Goal: Information Seeking & Learning: Learn about a topic

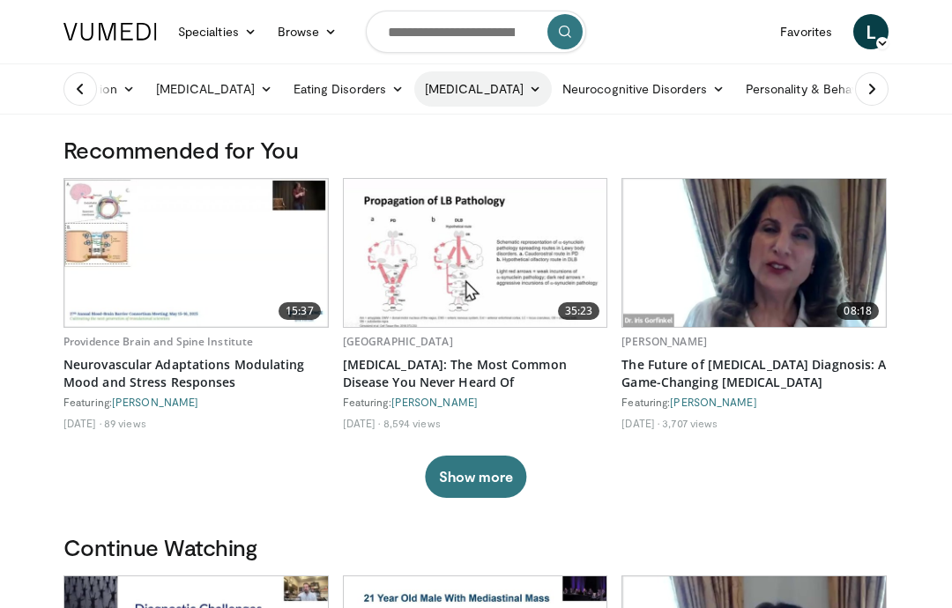
click at [486, 91] on link "[MEDICAL_DATA]" at bounding box center [483, 88] width 138 height 35
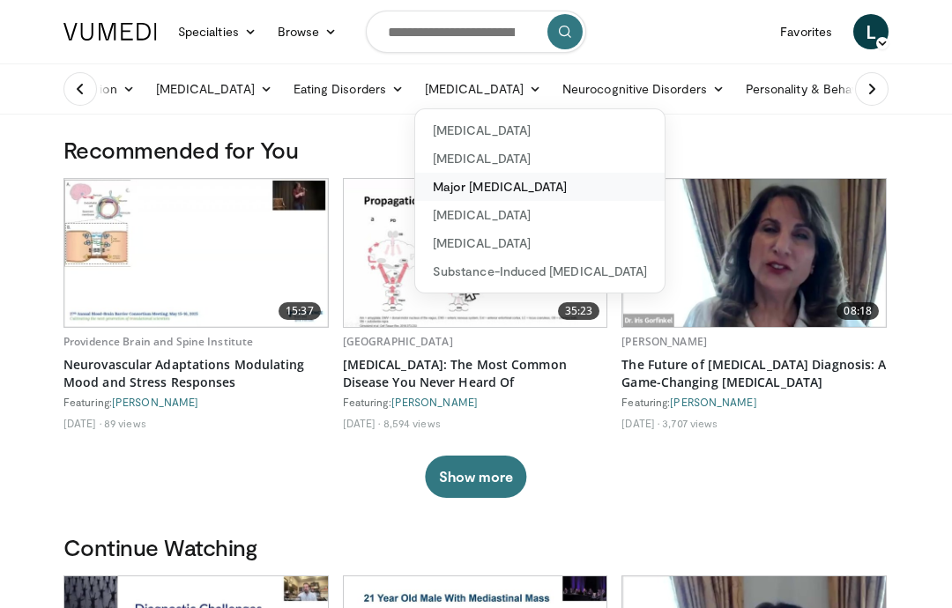
click at [501, 190] on link "Major [MEDICAL_DATA]" at bounding box center [539, 187] width 249 height 28
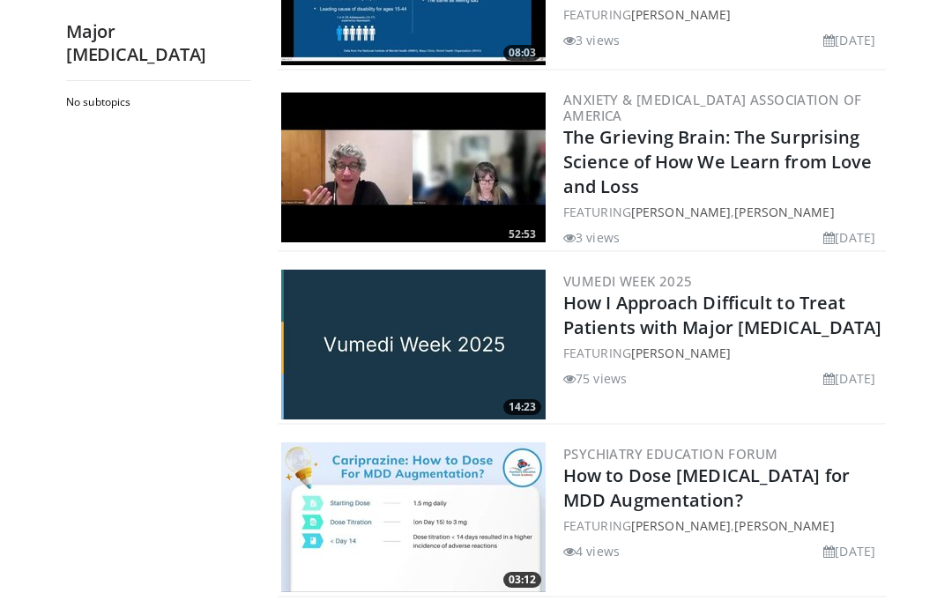
scroll to position [2879, 0]
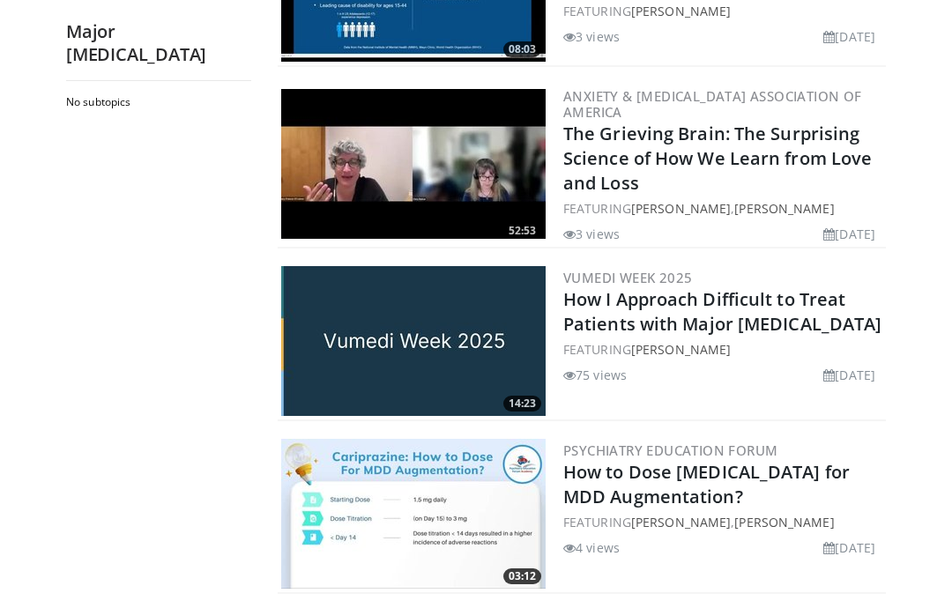
click at [413, 330] on img at bounding box center [413, 341] width 264 height 150
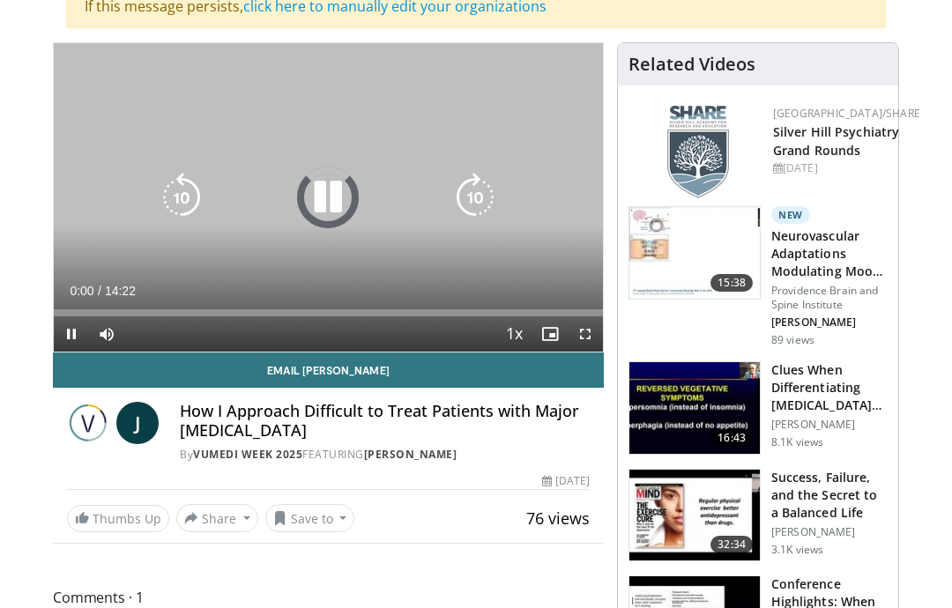
scroll to position [236, 0]
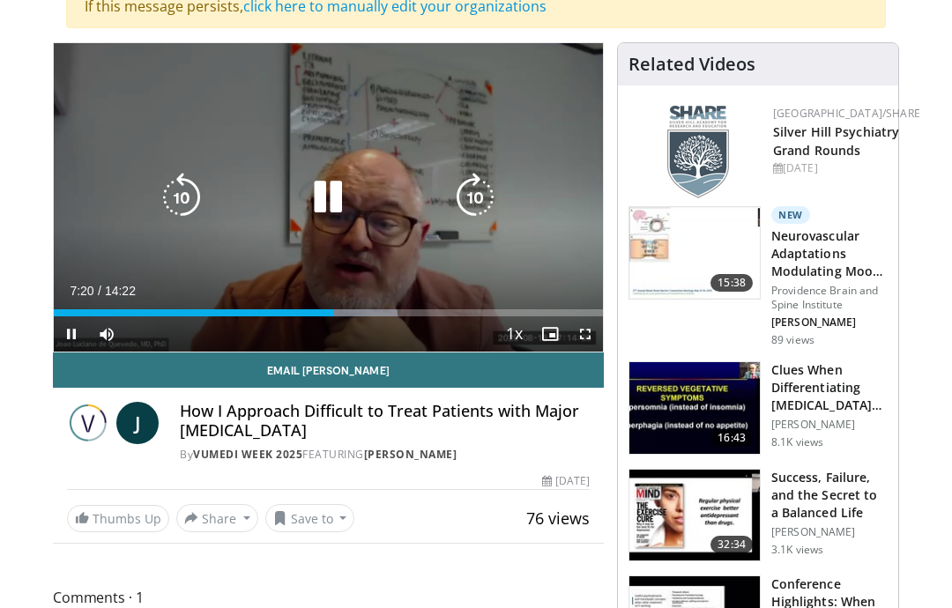
click at [339, 210] on icon "Video Player" at bounding box center [327, 197] width 49 height 49
click at [323, 199] on icon "Video Player" at bounding box center [327, 197] width 49 height 49
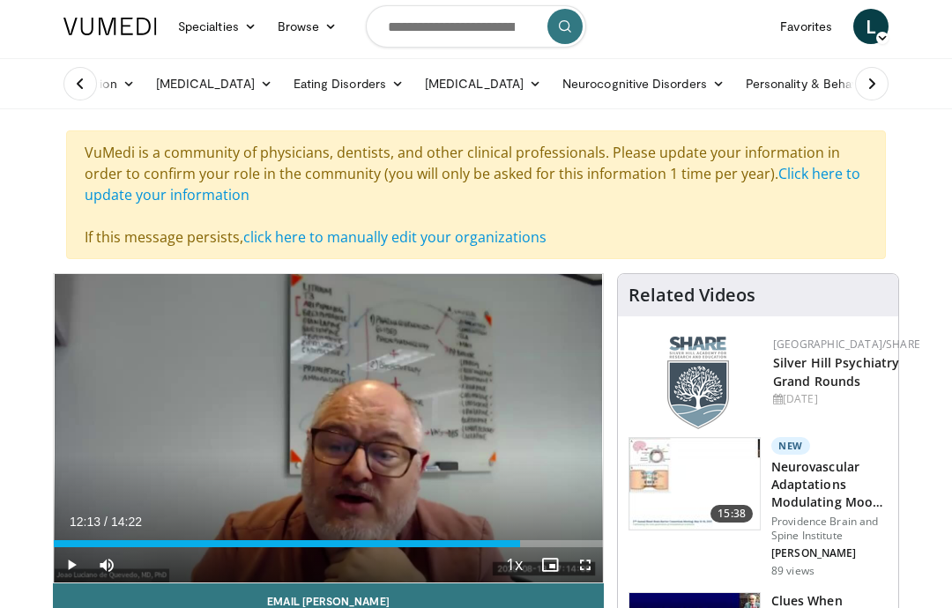
scroll to position [0, 0]
